Goal: Task Accomplishment & Management: Manage account settings

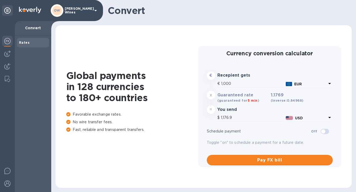
click at [13, 54] on div at bounding box center [7, 106] width 15 height 171
click at [8, 55] on img at bounding box center [7, 54] width 6 height 6
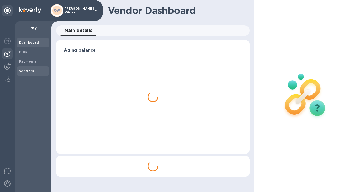
click at [22, 71] on b "Vendors" at bounding box center [26, 71] width 15 height 4
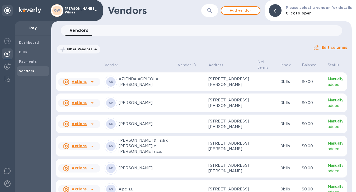
click at [211, 14] on button "button" at bounding box center [209, 10] width 13 height 13
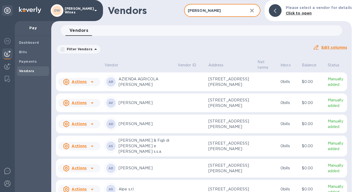
type input "[PERSON_NAME]"
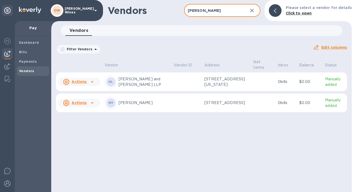
click at [94, 105] on icon at bounding box center [92, 103] width 6 height 6
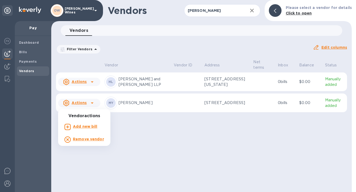
click at [87, 127] on b "Add new bill" at bounding box center [85, 127] width 25 height 4
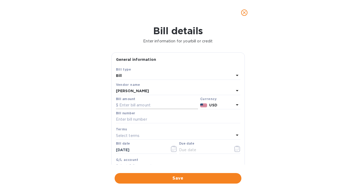
click at [158, 107] on input "text" at bounding box center [157, 106] width 82 height 8
type input "1,012.21"
click at [134, 119] on input "text" at bounding box center [178, 120] width 124 height 8
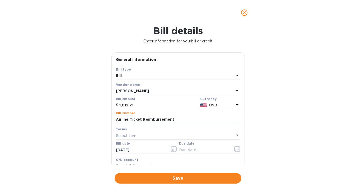
click at [117, 121] on input "Airline Ticket Reimbursement" at bounding box center [178, 120] width 124 height 8
type input "[DATE] - Airline Ticket Reimbursement"
click at [237, 150] on icon "button" at bounding box center [237, 149] width 1 height 1
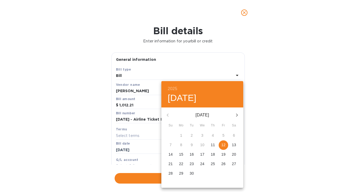
click at [224, 145] on p "12" at bounding box center [223, 145] width 4 height 5
type input "[DATE]"
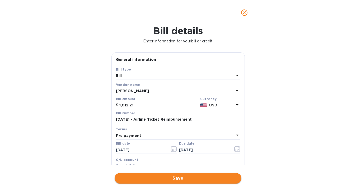
click at [183, 179] on span "Save" at bounding box center [178, 179] width 118 height 6
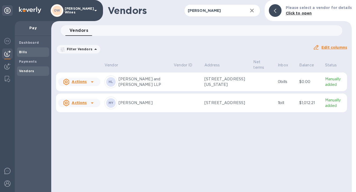
click at [23, 52] on b "Bills" at bounding box center [23, 52] width 8 height 4
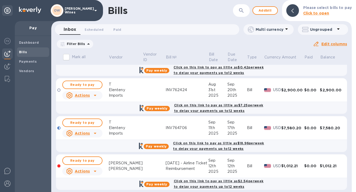
scroll to position [296, 0]
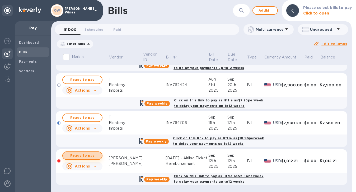
click at [88, 155] on span "Ready to pay" at bounding box center [82, 156] width 31 height 6
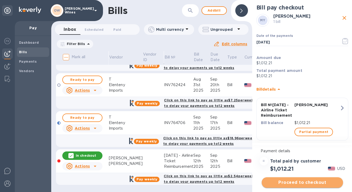
click at [309, 184] on span "Proceed to checkout" at bounding box center [302, 183] width 73 height 6
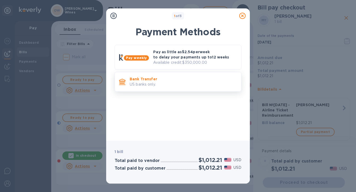
click at [174, 86] on p "US banks only." at bounding box center [183, 85] width 107 height 6
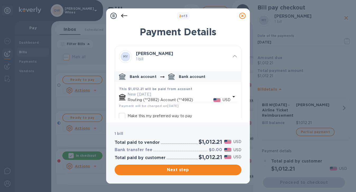
scroll to position [29, 0]
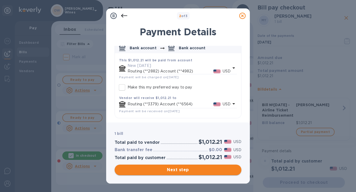
click at [195, 171] on span "Next step" at bounding box center [178, 170] width 118 height 6
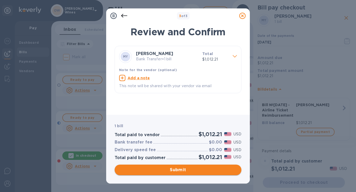
click at [195, 171] on span "Submit" at bounding box center [178, 170] width 118 height 6
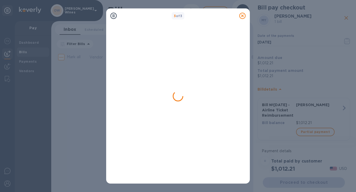
scroll to position [0, 0]
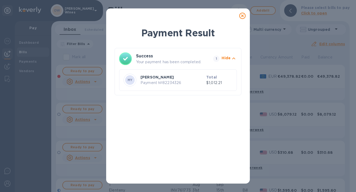
click at [242, 16] on icon at bounding box center [242, 16] width 6 height 6
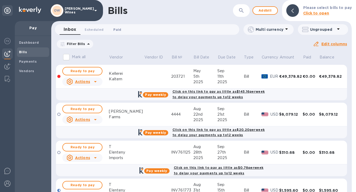
click at [116, 29] on span "Paid 0" at bounding box center [117, 30] width 8 height 6
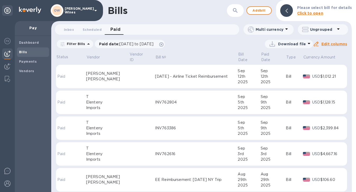
click at [129, 78] on td at bounding box center [142, 77] width 26 height 24
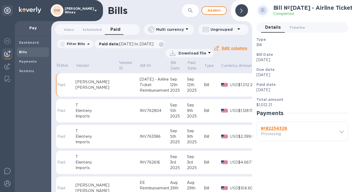
click at [277, 131] on b "№ 82234326" at bounding box center [274, 128] width 26 height 5
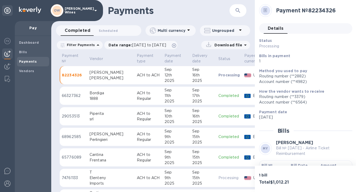
click at [270, 164] on b "Bill №" at bounding box center [266, 166] width 11 height 4
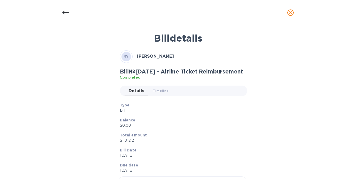
click at [65, 12] on icon at bounding box center [65, 13] width 6 height 6
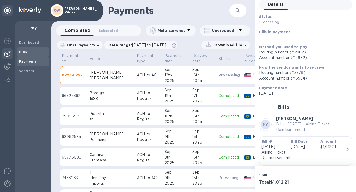
click at [23, 52] on b "Bills" at bounding box center [23, 52] width 8 height 4
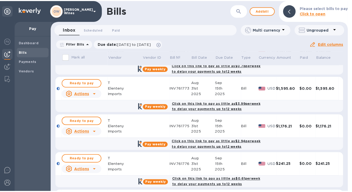
scroll to position [105, 0]
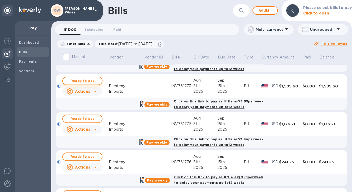
click at [76, 79] on span "Ready to pay" at bounding box center [82, 81] width 31 height 6
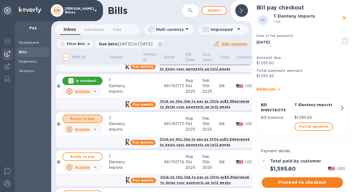
click at [79, 120] on span "Ready to pay" at bounding box center [82, 119] width 31 height 6
click at [88, 157] on span "Ready to pay" at bounding box center [82, 157] width 31 height 6
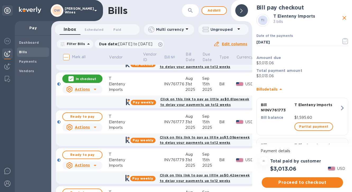
scroll to position [182, 0]
click at [75, 116] on span "Ready to pay" at bounding box center [82, 117] width 31 height 6
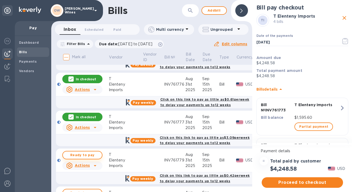
click at [89, 155] on span "Ready to pay" at bounding box center [82, 155] width 31 height 6
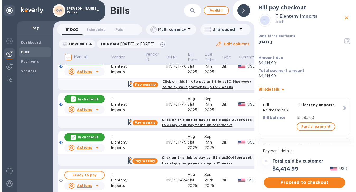
scroll to position [196, 0]
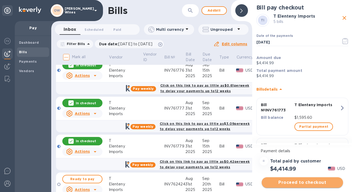
click at [293, 185] on span "Proceed to checkout" at bounding box center [302, 183] width 73 height 6
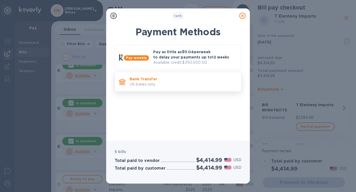
click at [160, 86] on p "US banks only." at bounding box center [183, 85] width 107 height 6
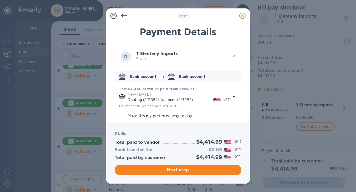
scroll to position [29, 0]
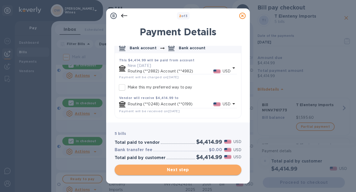
click at [205, 168] on span "Next step" at bounding box center [178, 170] width 118 height 6
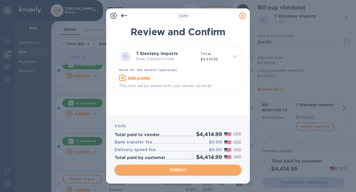
click at [205, 167] on span "Submit" at bounding box center [178, 170] width 118 height 6
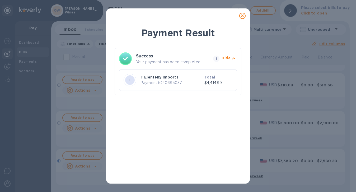
scroll to position [0, 0]
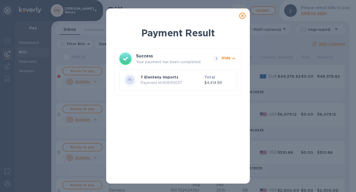
click at [242, 16] on icon at bounding box center [242, 16] width 6 height 6
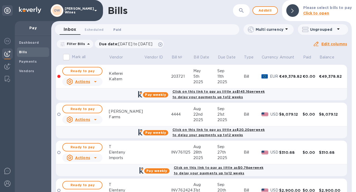
click at [118, 27] on span "Paid 0" at bounding box center [117, 30] width 8 height 6
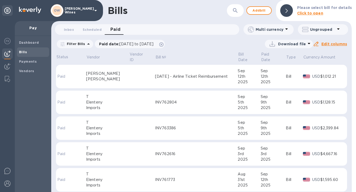
click at [129, 99] on td at bounding box center [142, 103] width 26 height 24
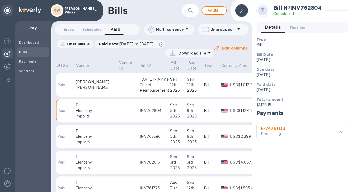
click at [279, 131] on b "№ 74761133" at bounding box center [273, 128] width 25 height 5
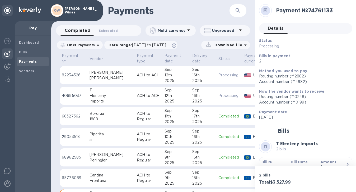
click at [265, 161] on b "Bill №" at bounding box center [266, 162] width 11 height 4
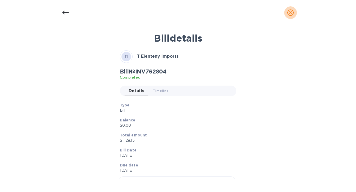
click at [290, 13] on icon "close" at bounding box center [290, 12] width 5 height 5
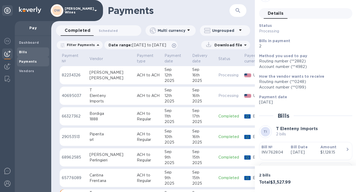
click at [24, 50] on span "Bills" at bounding box center [23, 52] width 8 height 5
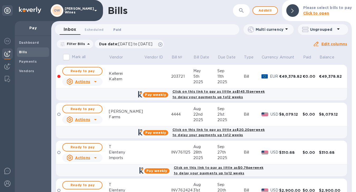
click at [113, 30] on span "Paid 0" at bounding box center [117, 30] width 8 height 6
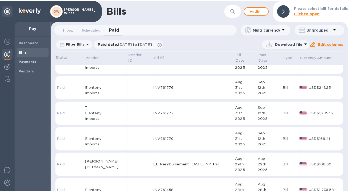
scroll to position [152, 0]
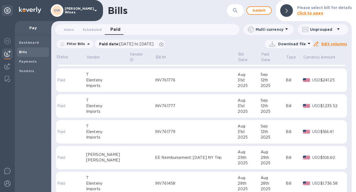
click at [197, 134] on td "INV761779" at bounding box center [196, 132] width 83 height 24
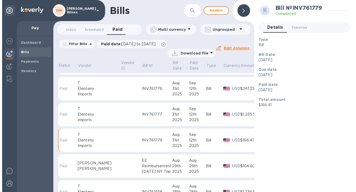
scroll to position [156, 0]
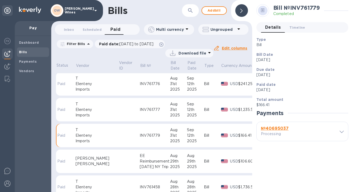
click at [278, 127] on b "№ 40695037" at bounding box center [275, 128] width 28 height 5
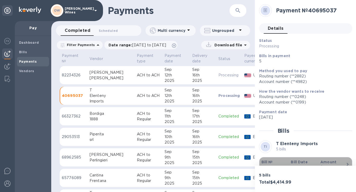
click at [267, 162] on b "Bill №" at bounding box center [266, 162] width 11 height 4
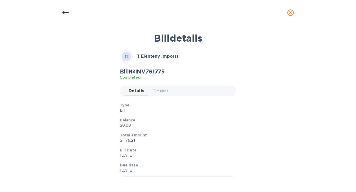
click at [63, 11] on icon at bounding box center [65, 13] width 6 height 6
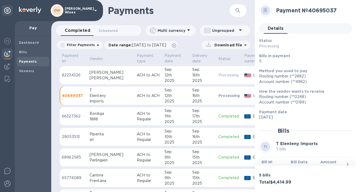
scroll to position [15, 0]
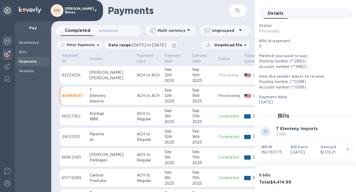
click at [7, 41] on img at bounding box center [7, 41] width 6 height 6
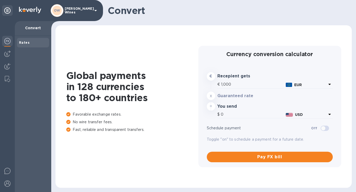
type input "1,175.9"
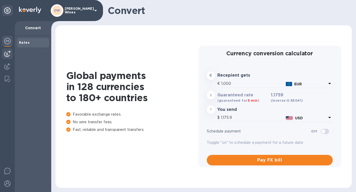
click at [9, 51] on img at bounding box center [7, 54] width 6 height 6
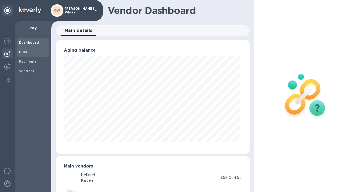
scroll to position [114, 191]
click at [24, 52] on b "Bills" at bounding box center [23, 52] width 8 height 4
